Goal: Task Accomplishment & Management: Complete application form

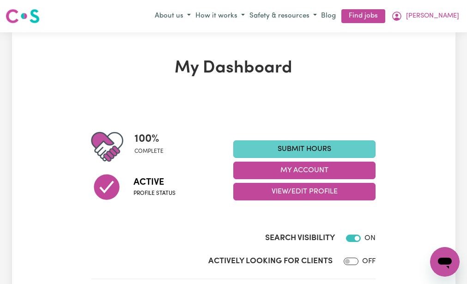
click at [264, 145] on link "Submit Hours" at bounding box center [304, 149] width 142 height 18
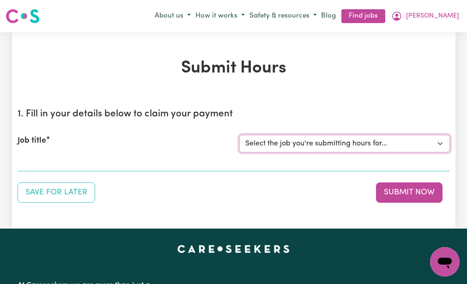
click at [264, 145] on select "Select the job you're submitting hours for... [[PERSON_NAME] (NDIS number: 4302…" at bounding box center [344, 144] width 211 height 18
select select "3393"
click at [239, 135] on select "Select the job you're submitting hours for... [[PERSON_NAME] (NDIS number: 4302…" at bounding box center [344, 144] width 211 height 18
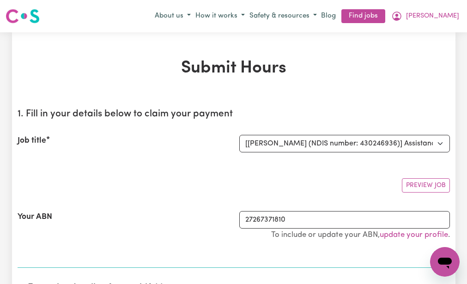
drag, startPoint x: 258, startPoint y: 152, endPoint x: 235, endPoint y: 170, distance: 29.6
click at [235, 171] on div "Preview Job" at bounding box center [234, 182] width 432 height 22
click at [183, 250] on div "Your ABN 27267371810 To include or update your ABN, update your profile ." at bounding box center [234, 230] width 432 height 60
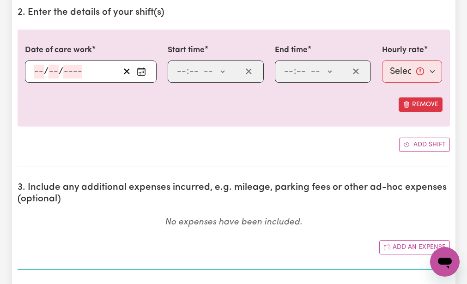
scroll to position [277, 0]
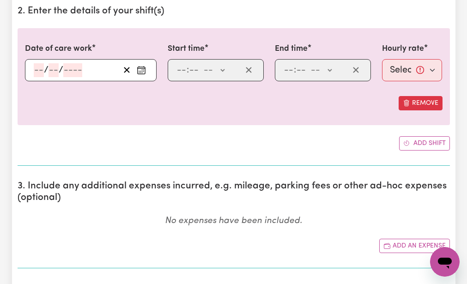
click at [36, 67] on div "/ /" at bounding box center [91, 70] width 132 height 22
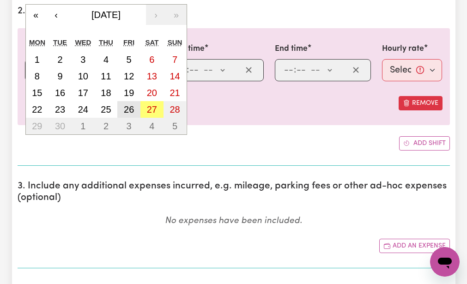
click at [127, 106] on abbr "26" at bounding box center [129, 109] width 10 height 10
type input "[DATE]"
type input "26"
type input "9"
type input "2025"
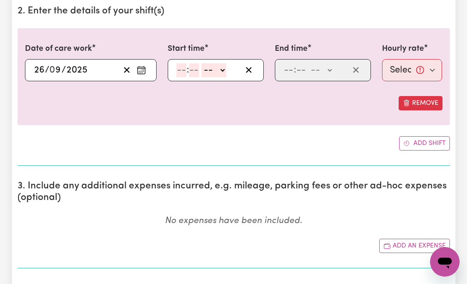
click at [181, 67] on input "number" at bounding box center [181, 70] width 10 height 14
type input "9"
type input "30"
click at [206, 66] on select "-- AM PM" at bounding box center [211, 70] width 25 height 14
select select "am"
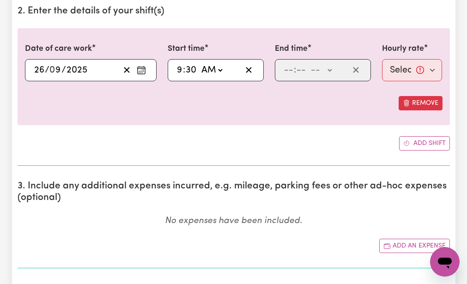
click at [199, 63] on select "-- AM PM" at bounding box center [211, 70] width 25 height 14
type input "09:30"
click at [287, 68] on input "number" at bounding box center [289, 70] width 10 height 14
type input "12"
type input "30"
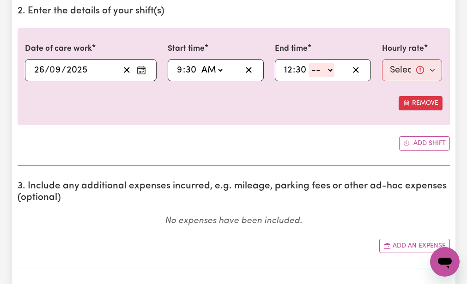
click at [311, 69] on select "-- AM PM" at bounding box center [321, 70] width 25 height 14
select select "pm"
click at [309, 63] on select "-- AM PM" at bounding box center [321, 70] width 25 height 14
type input "12:30"
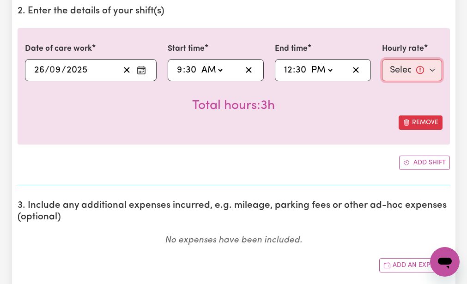
click at [392, 71] on select "Select rate... $51.98 (Weekday)" at bounding box center [412, 70] width 60 height 22
select select "51.98-Weekday"
click at [382, 59] on select "Select rate... $51.98 (Weekday)" at bounding box center [412, 70] width 60 height 22
click at [387, 103] on div "Total hours: 3h" at bounding box center [233, 98] width 417 height 34
click at [342, 157] on div "Add shift" at bounding box center [234, 163] width 432 height 14
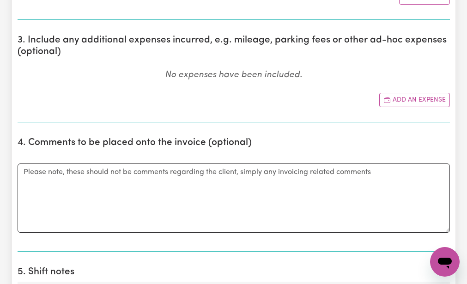
scroll to position [443, 0]
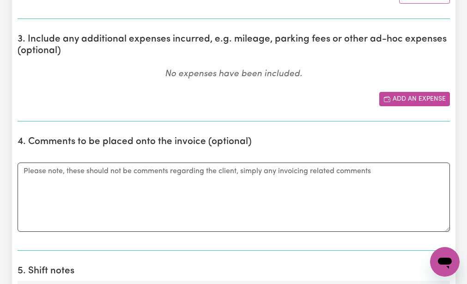
click at [383, 94] on button "Add an expense" at bounding box center [414, 99] width 71 height 14
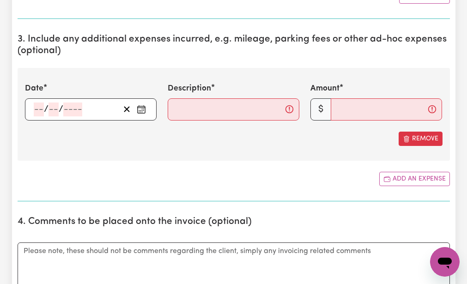
click at [38, 107] on div "/ /" at bounding box center [91, 109] width 132 height 22
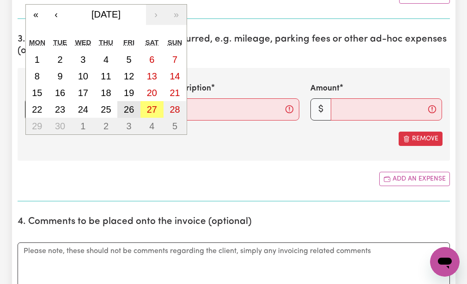
click at [124, 107] on abbr "26" at bounding box center [129, 109] width 10 height 10
type input "[DATE]"
type input "26"
type input "9"
type input "2025"
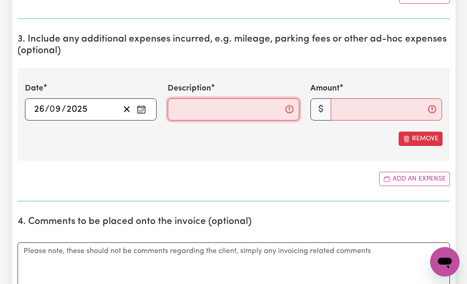
click at [173, 108] on input "Description" at bounding box center [234, 109] width 132 height 22
type input "mileage 17km"
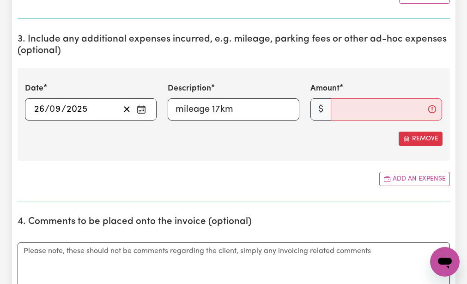
click at [198, 143] on div "Remove" at bounding box center [233, 139] width 417 height 14
click at [335, 109] on input "Amount" at bounding box center [386, 109] width 111 height 22
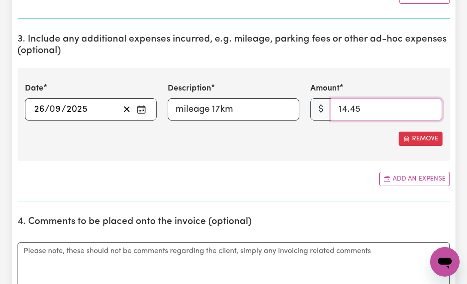
type input "14.45"
click at [290, 167] on section "3. Include any additional expenses incurred, e.g. mileage, parking fees or othe…" at bounding box center [234, 113] width 432 height 175
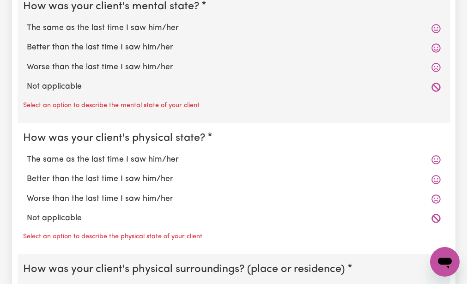
scroll to position [831, 0]
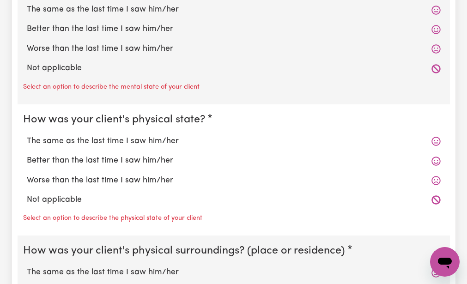
click at [90, 7] on label "The same as the last time I saw him/her" at bounding box center [234, 10] width 414 height 12
click at [27, 4] on input "The same as the last time I saw him/her" at bounding box center [26, 3] width 0 height 0
radio input "true"
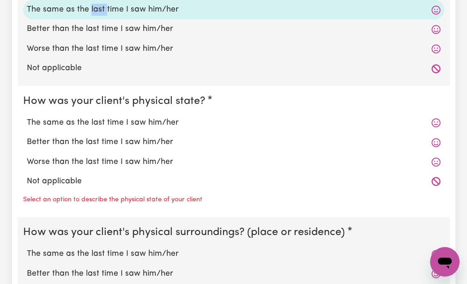
click at [90, 7] on label "The same as the last time I saw him/her" at bounding box center [234, 10] width 414 height 12
click at [27, 4] on input "The same as the last time I saw him/her" at bounding box center [26, 3] width 0 height 0
drag, startPoint x: 90, startPoint y: 7, endPoint x: 45, endPoint y: 90, distance: 93.6
click at [45, 90] on fieldset "How was your client's physical state? The same as the last time I saw him/her B…" at bounding box center [234, 152] width 432 height 132
click at [43, 122] on label "The same as the last time I saw him/her" at bounding box center [234, 123] width 414 height 12
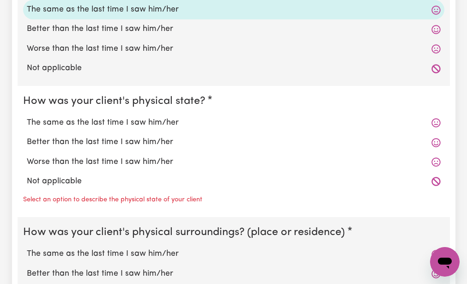
click at [27, 117] on input "The same as the last time I saw him/her" at bounding box center [26, 116] width 0 height 0
radio input "true"
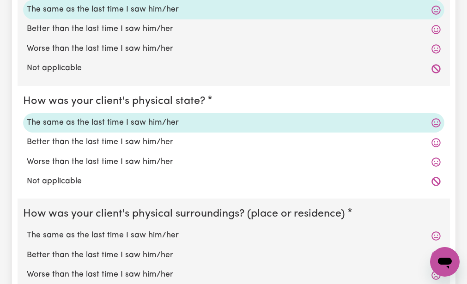
click at [39, 194] on fieldset "How was your client's physical state? The same as the last time I saw him/her B…" at bounding box center [234, 142] width 432 height 113
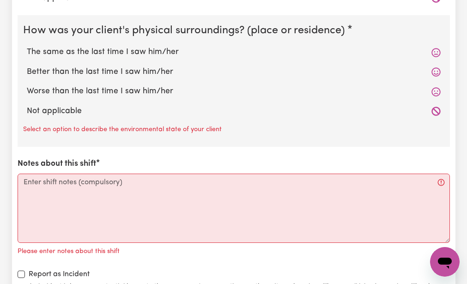
scroll to position [1016, 0]
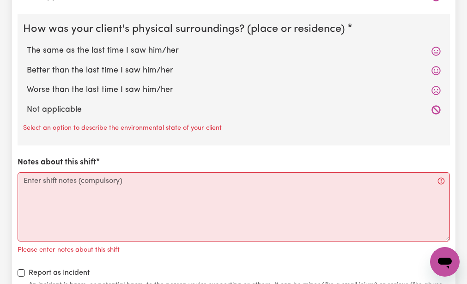
click at [48, 51] on label "The same as the last time I saw him/her" at bounding box center [234, 51] width 414 height 12
click at [27, 45] on input "The same as the last time I saw him/her" at bounding box center [26, 44] width 0 height 0
radio input "true"
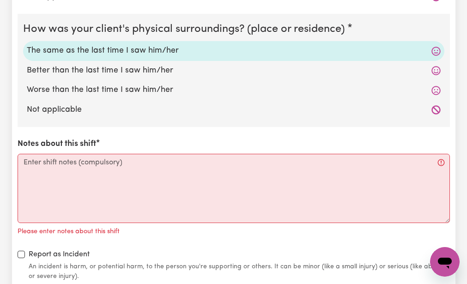
click at [42, 133] on div "How was your client's mental state? The same as the last time I saw him/her Bet…" at bounding box center [234, 35] width 432 height 494
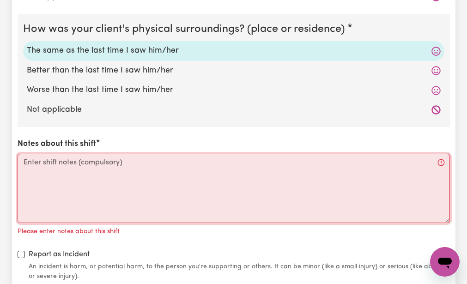
click at [24, 162] on textarea "Notes about this shift" at bounding box center [234, 188] width 432 height 69
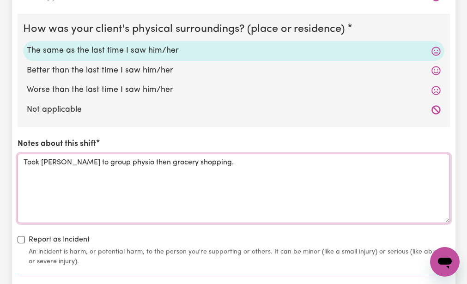
type textarea "Took [PERSON_NAME] to group physio then grocery shopping."
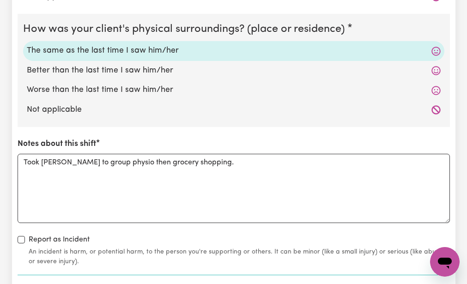
click at [216, 231] on div "How was your client's mental state? The same as the last time I saw him/her Bet…" at bounding box center [234, 27] width 432 height 479
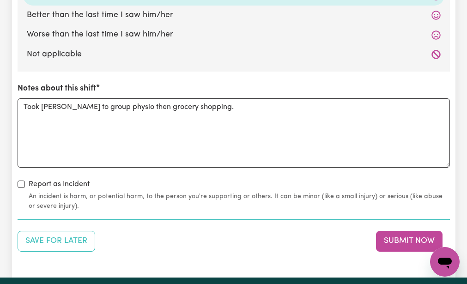
scroll to position [1090, 0]
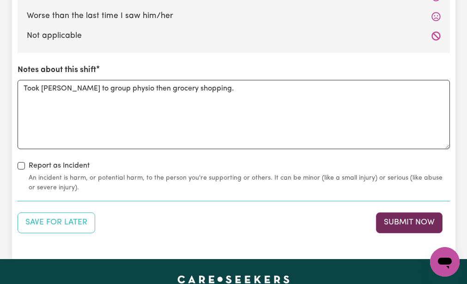
click at [392, 218] on button "Submit Now" at bounding box center [409, 222] width 66 height 20
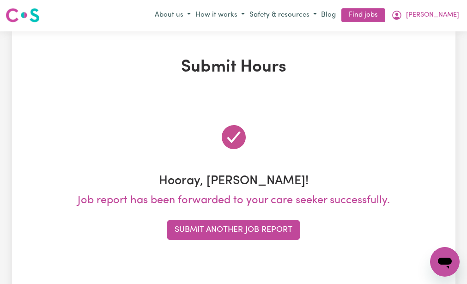
scroll to position [0, 0]
